Goal: Transaction & Acquisition: Purchase product/service

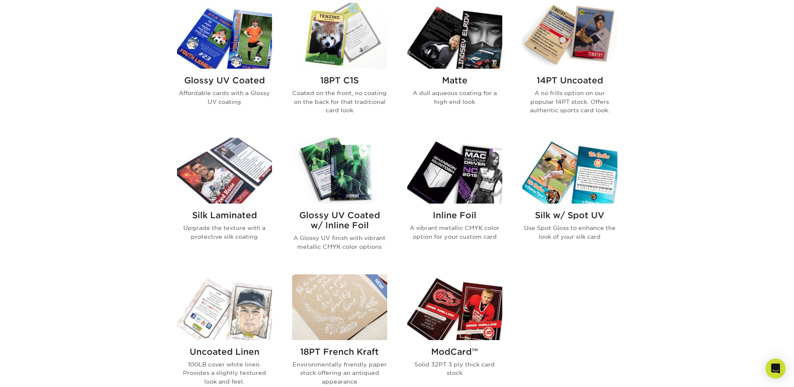
scroll to position [419, 0]
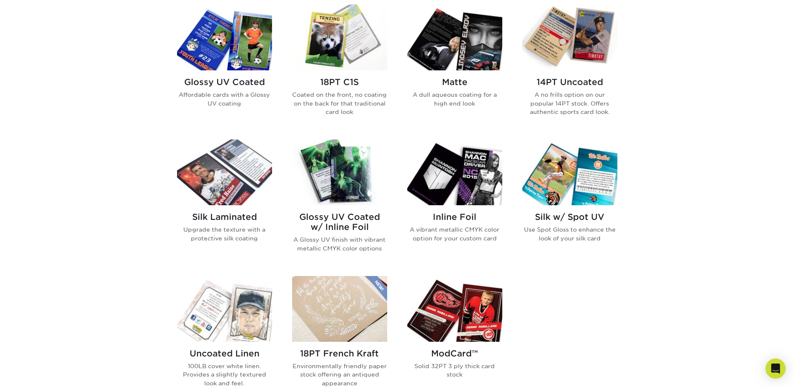
click at [232, 187] on img at bounding box center [224, 172] width 95 height 66
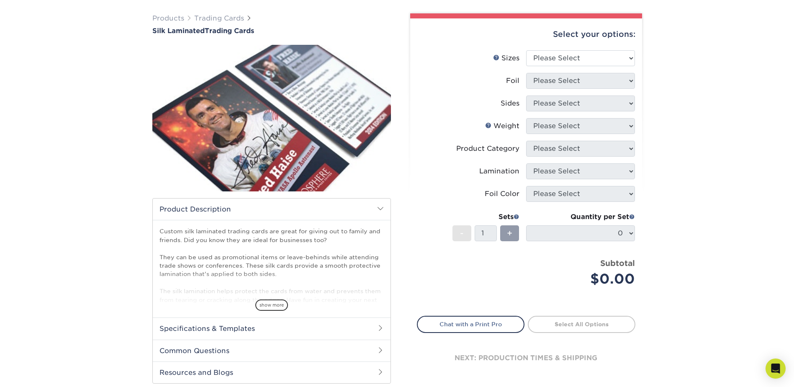
scroll to position [42, 0]
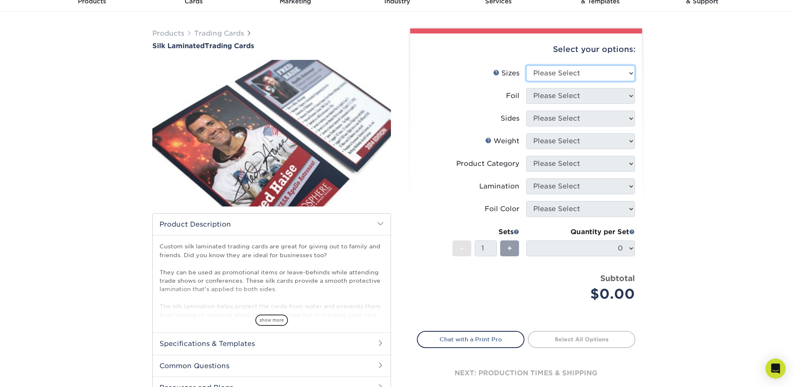
click at [631, 72] on select "Please Select 2.5" x 3.5"" at bounding box center [580, 73] width 109 height 16
select select "2.50x3.50"
click at [526, 65] on select "Please Select 2.5" x 3.5"" at bounding box center [580, 73] width 109 height 16
click at [631, 96] on select "Please Select No Yes" at bounding box center [580, 96] width 109 height 16
select select "1"
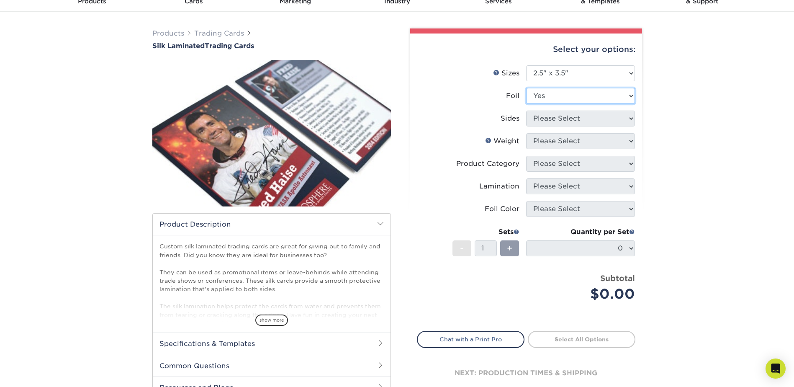
click at [526, 88] on select "Please Select No Yes" at bounding box center [580, 96] width 109 height 16
click at [631, 118] on select "Please Select Print Both Sides - Foil Both Sides Print Both Sides - Foil Front …" at bounding box center [580, 119] width 109 height 16
select select "a75ac2f1-9911-48d6-841d-245b5ac08f27"
click at [526, 111] on select "Please Select Print Both Sides - Foil Both Sides Print Both Sides - Foil Front …" at bounding box center [580, 119] width 109 height 16
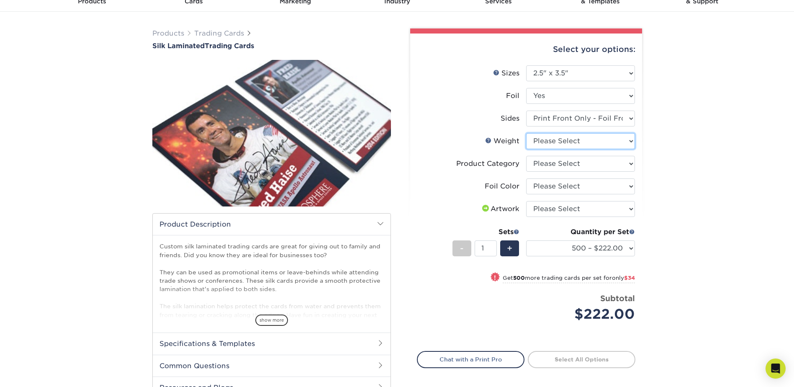
click at [630, 142] on select "Please Select 16PT" at bounding box center [580, 141] width 109 height 16
select select "16PT"
click at [526, 133] on select "Please Select 16PT" at bounding box center [580, 141] width 109 height 16
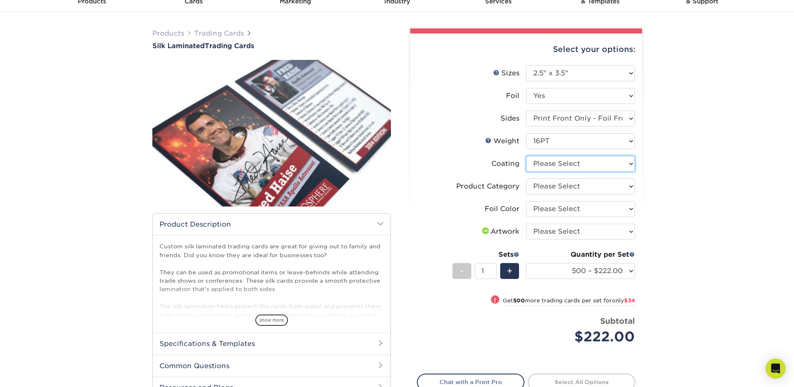
click at [628, 165] on select at bounding box center [580, 164] width 109 height 16
click at [526, 156] on select at bounding box center [580, 164] width 109 height 16
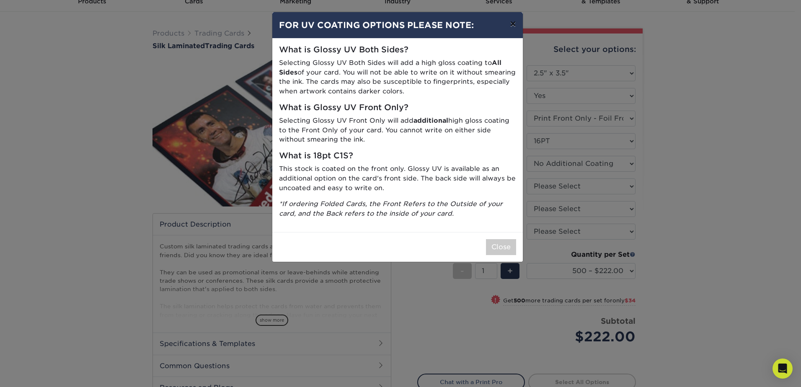
click at [511, 24] on button "×" at bounding box center [512, 23] width 19 height 23
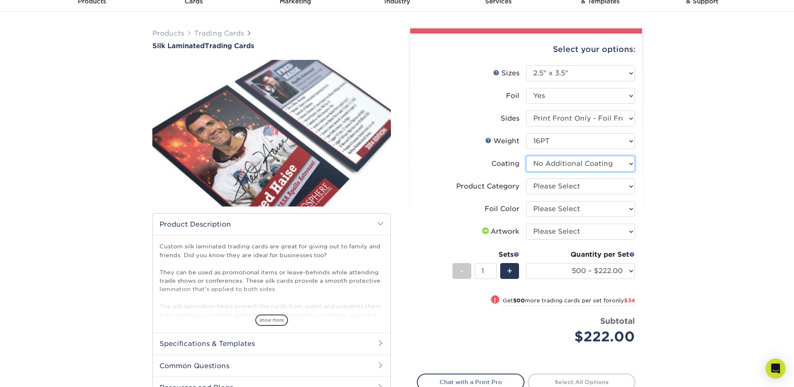
click at [629, 161] on select at bounding box center [580, 164] width 109 height 16
select select "-1"
click at [526, 156] on select at bounding box center [580, 164] width 109 height 16
select select
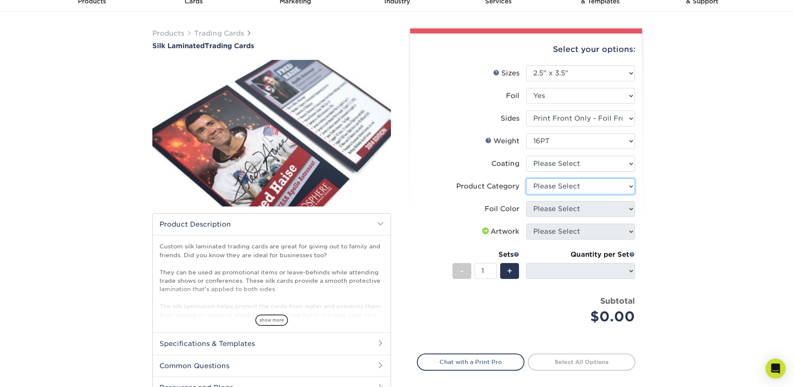
click at [631, 186] on select "Please Select Trading Cards" at bounding box center [580, 186] width 109 height 16
select select "c2f9bce9-36c2-409d-b101-c29d9d031e18"
click at [526, 178] on select "Please Select Trading Cards" at bounding box center [580, 186] width 109 height 16
click at [678, 194] on div "Products Trading Cards Silk Laminated Trading Cards show more Templates" at bounding box center [397, 231] width 794 height 439
click at [483, 231] on span at bounding box center [484, 230] width 10 height 7
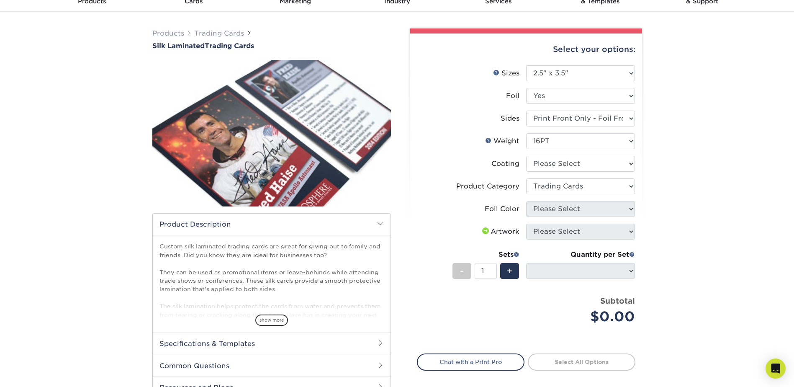
click at [496, 229] on div "Artwork" at bounding box center [500, 232] width 39 height 10
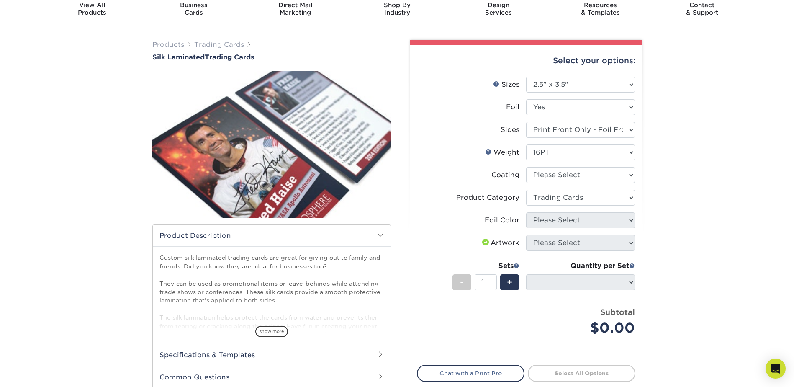
scroll to position [0, 0]
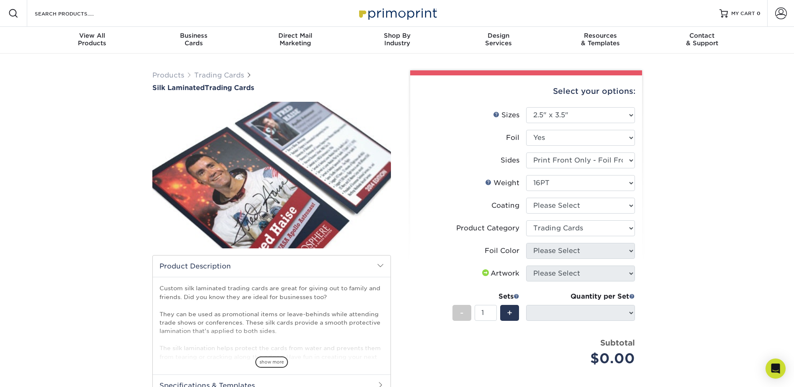
drag, startPoint x: 74, startPoint y: 214, endPoint x: 78, endPoint y: 198, distance: 16.0
click at [74, 214] on div "Products Trading Cards Silk Laminated Trading Cards show more Templates" at bounding box center [397, 273] width 794 height 439
